Goal: Task Accomplishment & Management: Use online tool/utility

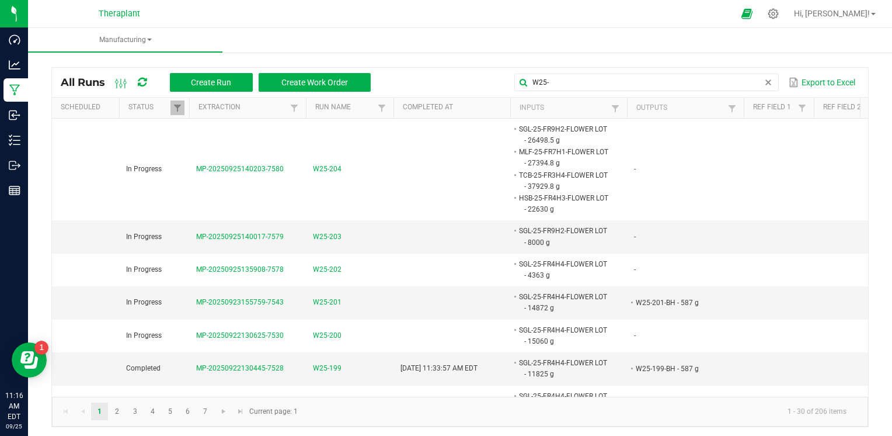
scroll to position [0, 44]
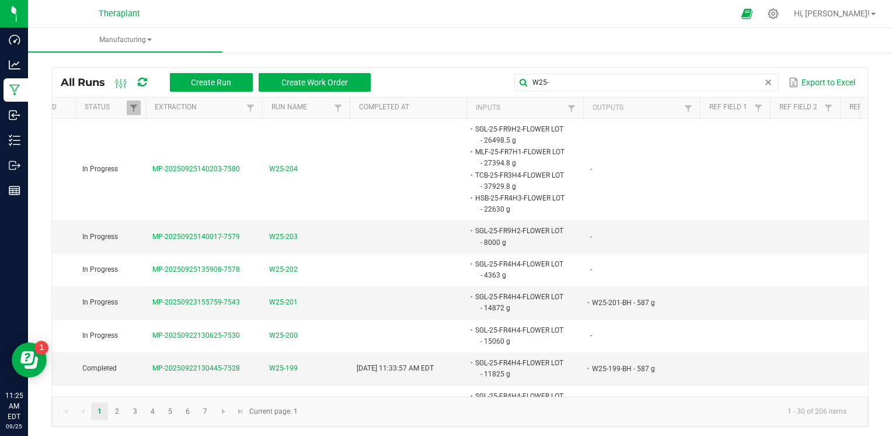
type input "W25-"
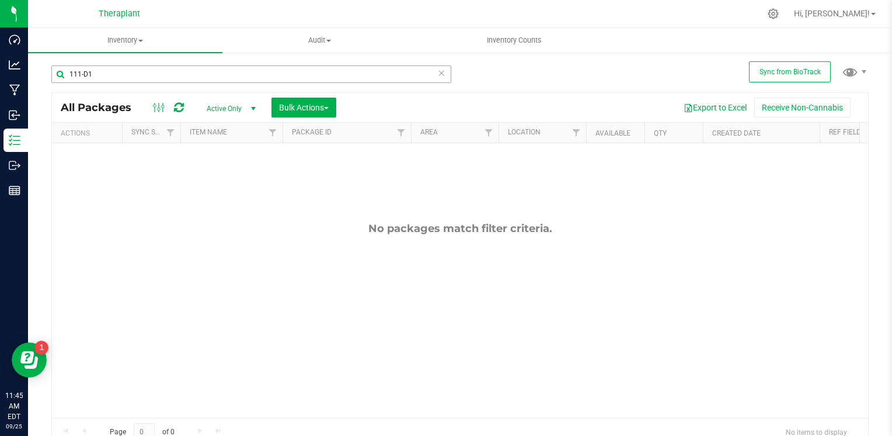
drag, startPoint x: 116, startPoint y: 90, endPoint x: 128, endPoint y: 74, distance: 20.1
click at [126, 71] on input "111-D1" at bounding box center [251, 74] width 400 height 18
click at [128, 74] on input "111-D1" at bounding box center [251, 74] width 400 height 18
type input "1"
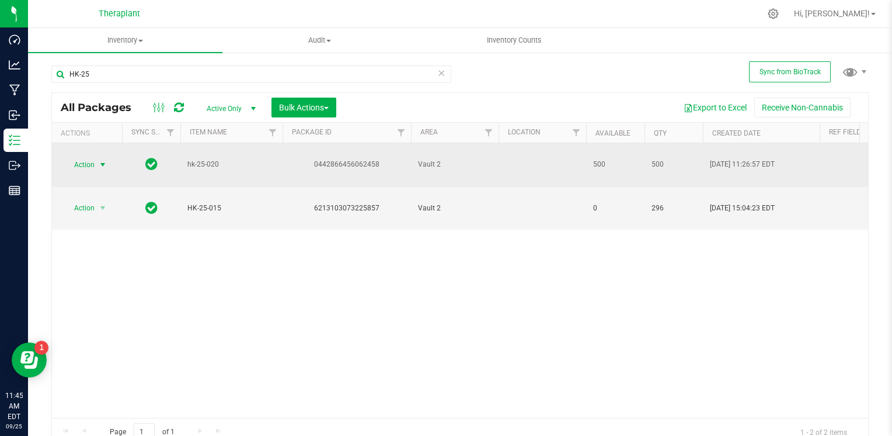
type input "HK-25"
click at [105, 160] on span "select" at bounding box center [102, 164] width 9 height 9
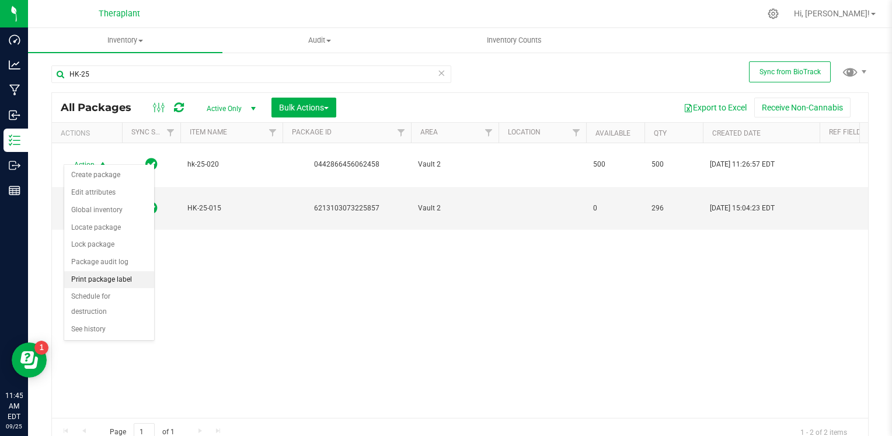
click at [104, 274] on li "Print package label" at bounding box center [109, 280] width 90 height 18
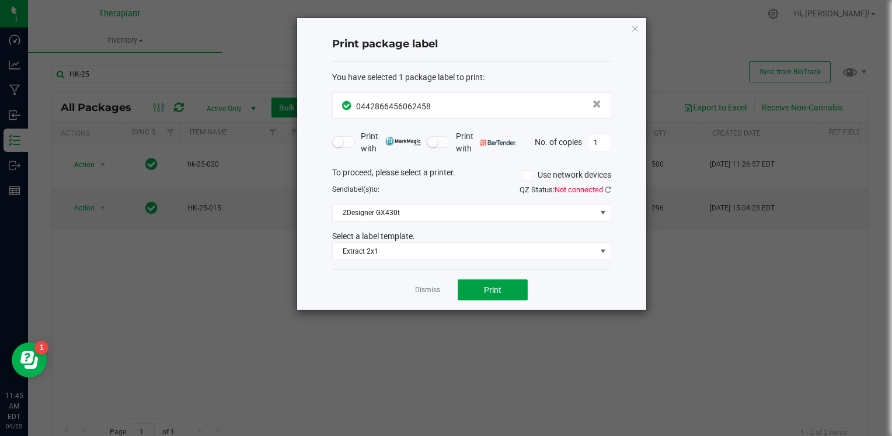
click at [486, 286] on span "Print" at bounding box center [493, 289] width 18 height 9
